Goal: Transaction & Acquisition: Purchase product/service

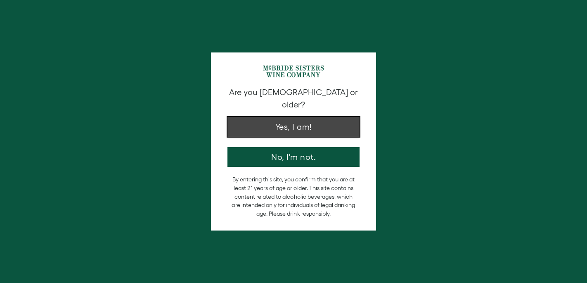
click at [295, 117] on button "Yes, I am!" at bounding box center [293, 127] width 132 height 20
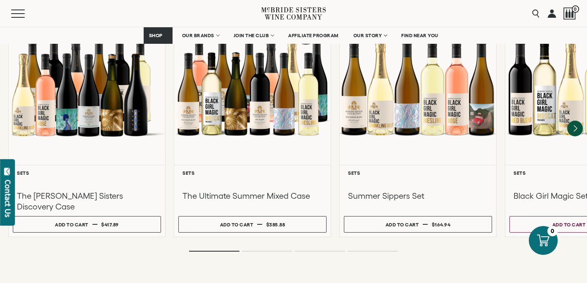
scroll to position [780, 0]
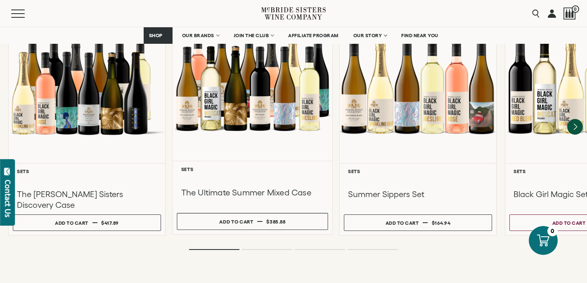
click at [283, 109] on div at bounding box center [252, 81] width 160 height 159
